Goal: Go to known website: Access a specific website the user already knows

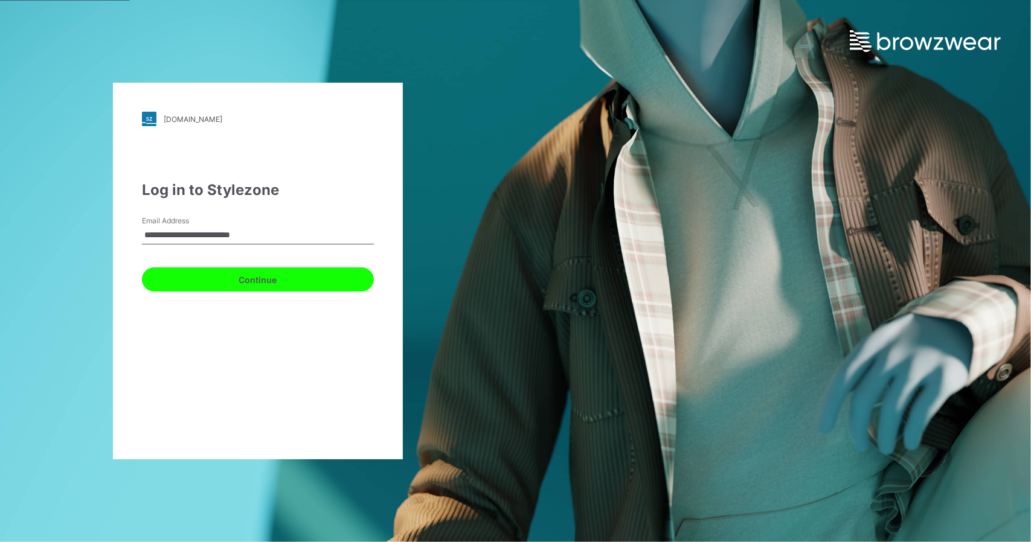
click at [237, 280] on button "Continue" at bounding box center [258, 280] width 232 height 24
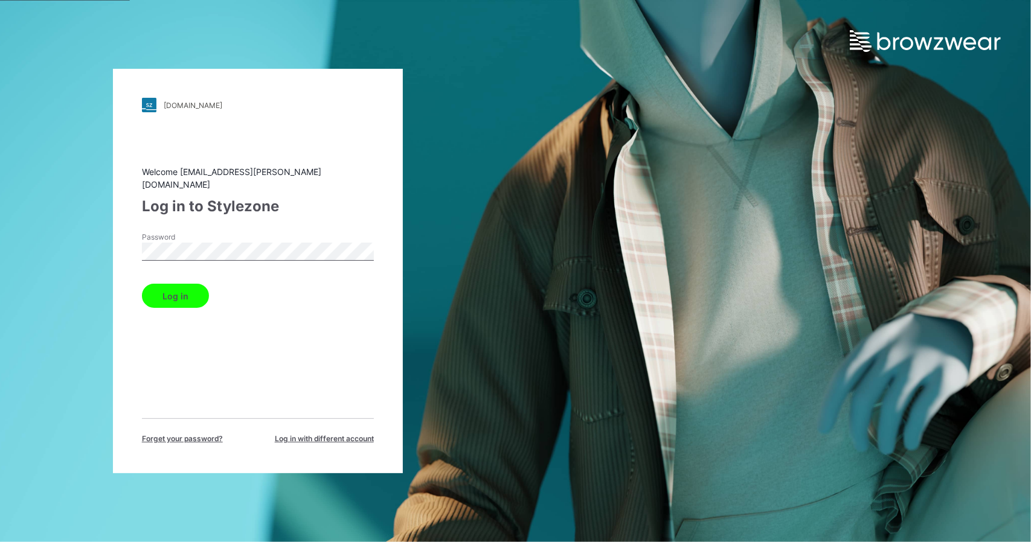
click at [158, 290] on button "Log in" at bounding box center [175, 296] width 67 height 24
